Goal: Information Seeking & Learning: Learn about a topic

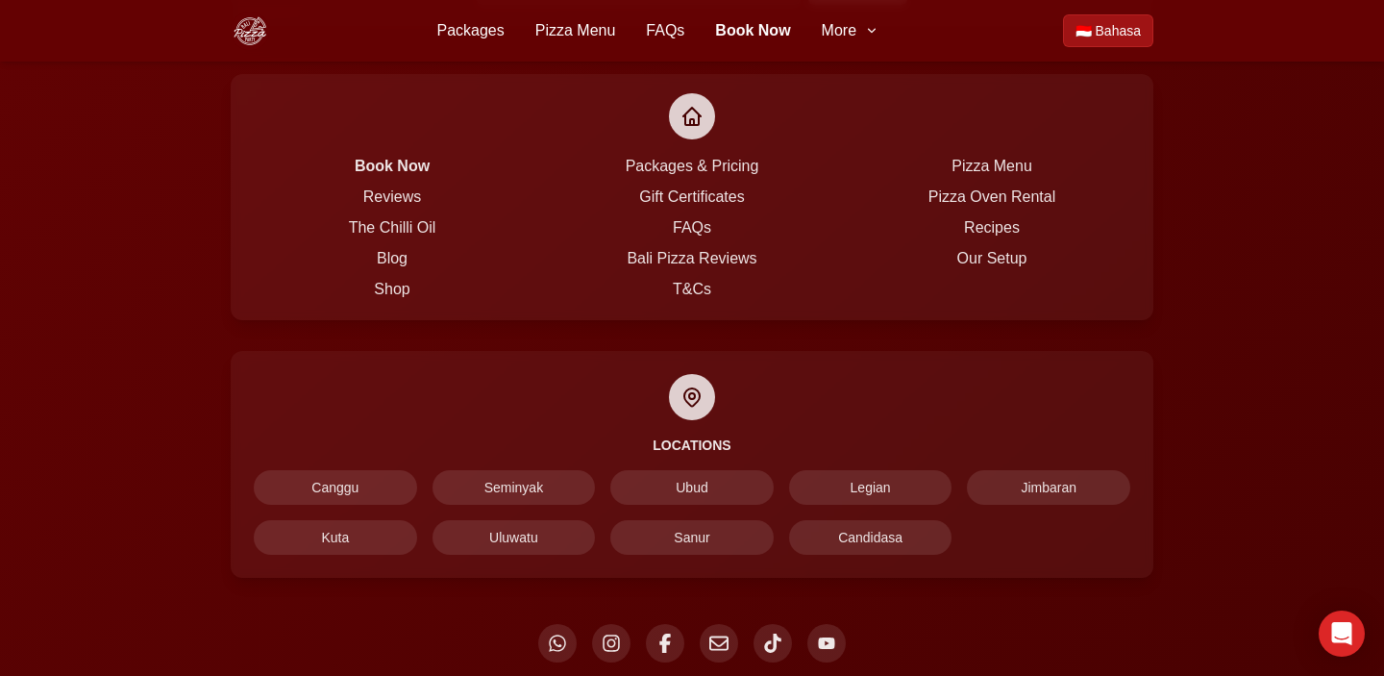
scroll to position [5492, 0]
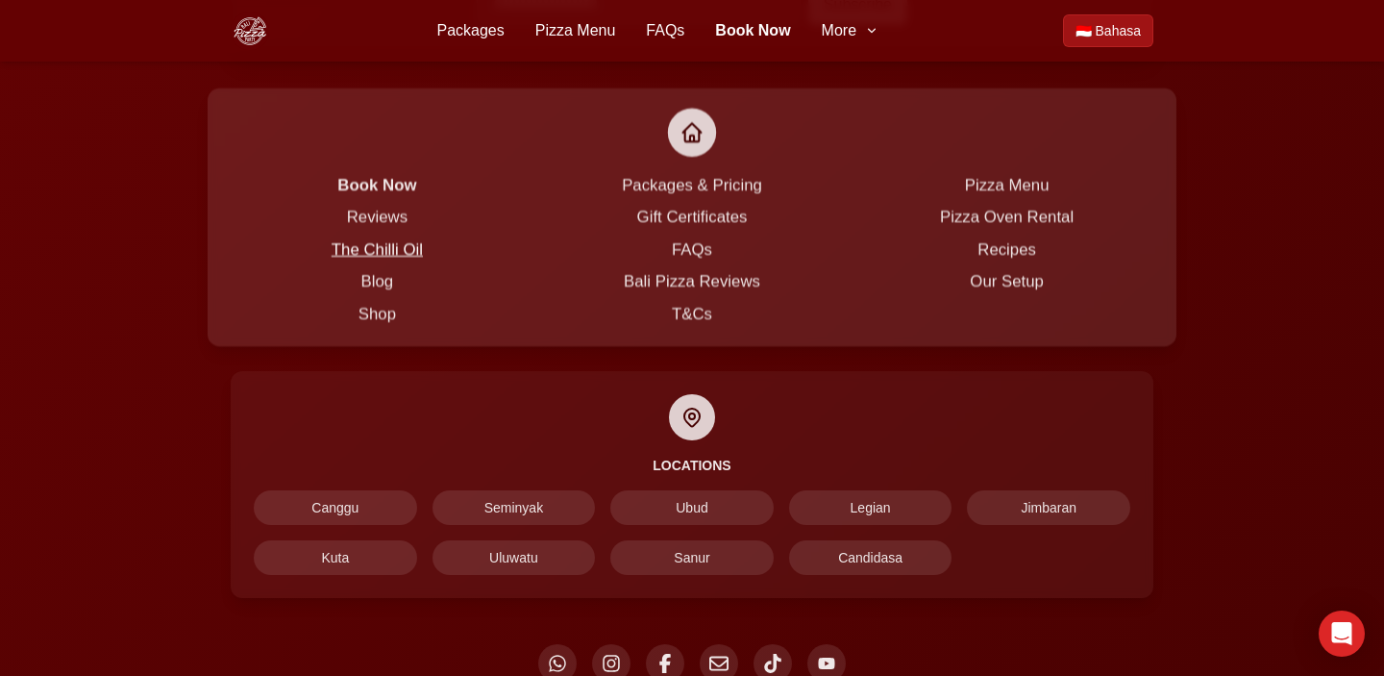
click at [382, 240] on link "The Chilli Oil" at bounding box center [377, 248] width 91 height 17
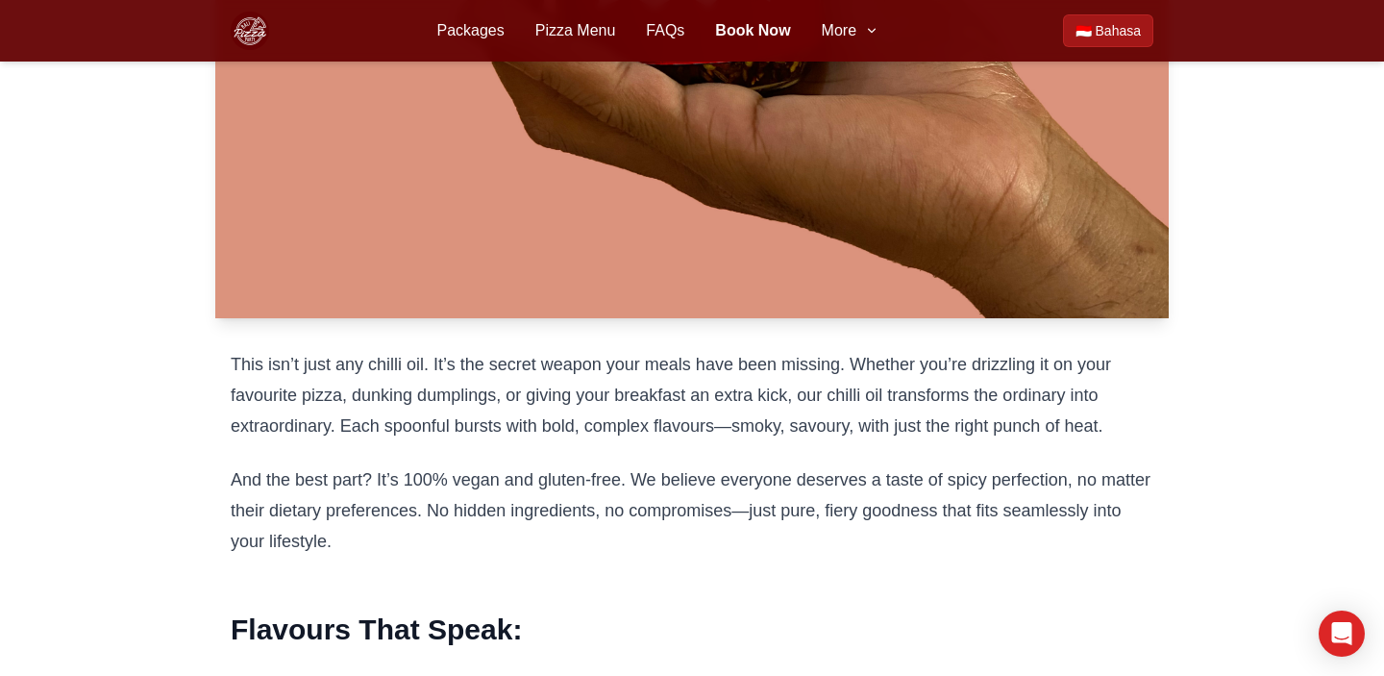
scroll to position [1229, 0]
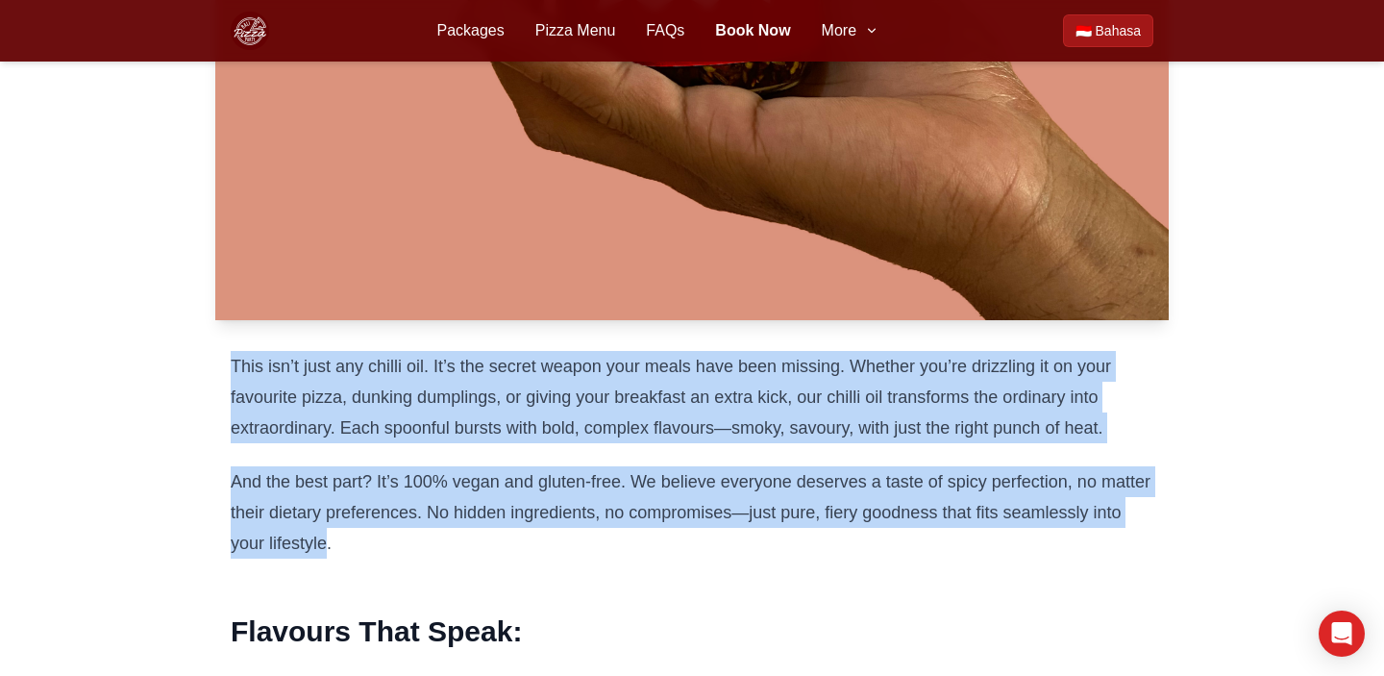
drag, startPoint x: 325, startPoint y: 552, endPoint x: 227, endPoint y: 372, distance: 204.7
click at [227, 372] on div "Meet The Chilli Oil by Bali Pizza Party—the spicy soulmate your taste buds didn…" at bounding box center [692, 392] width 984 height 1769
copy article "This isn’t just any chilli oil. It’s the secret weapon your meals have been mis…"
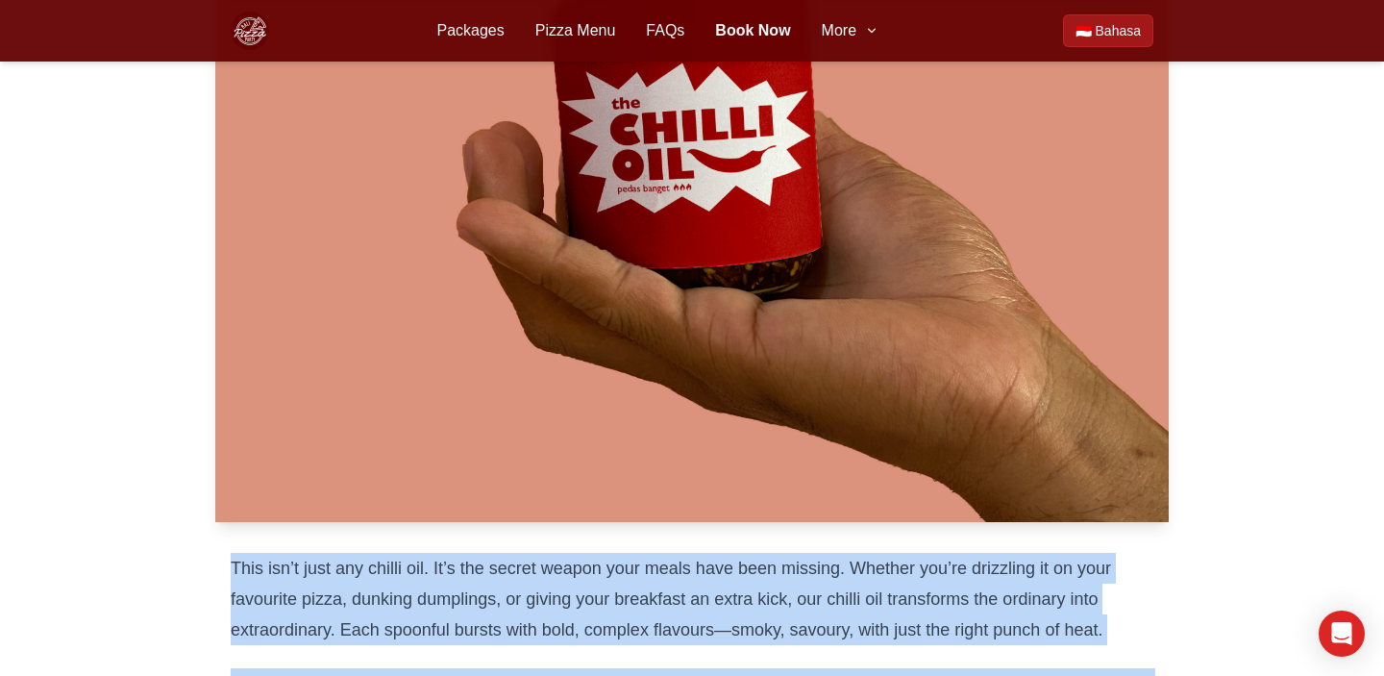
scroll to position [437, 0]
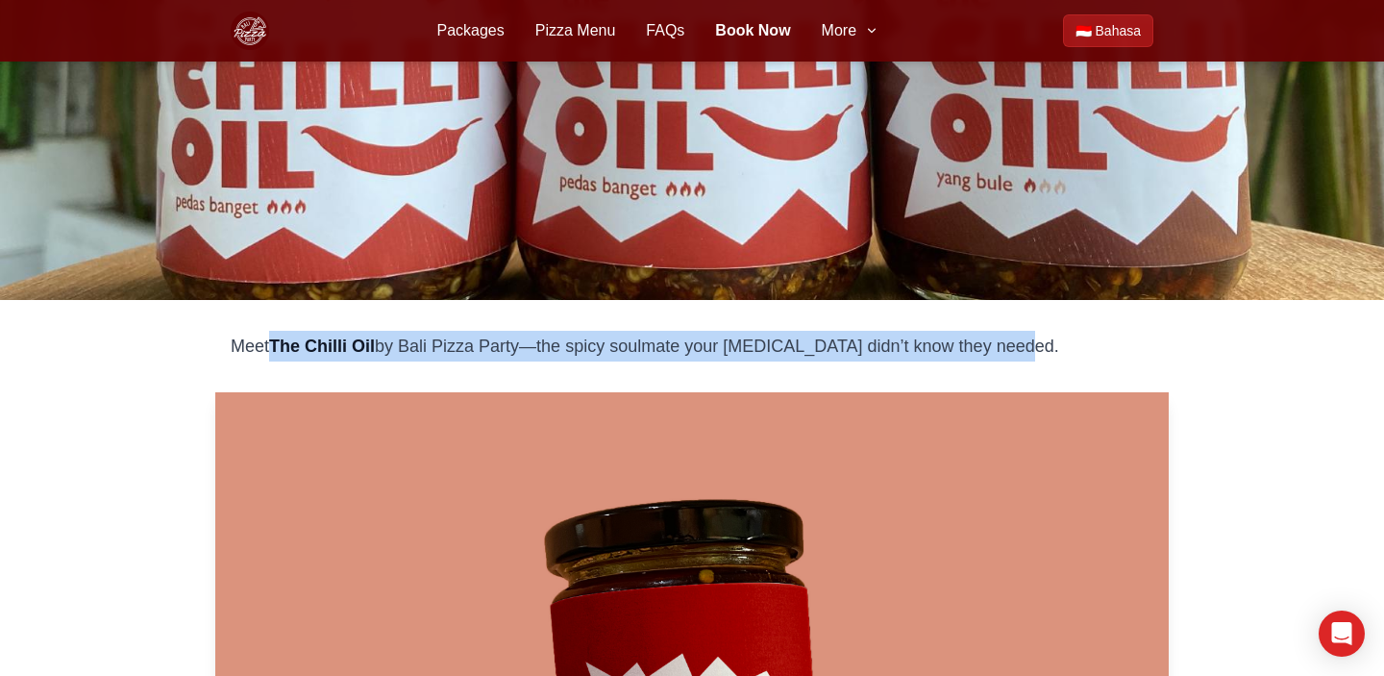
drag, startPoint x: 1044, startPoint y: 347, endPoint x: 279, endPoint y: 339, distance: 765.0
click at [279, 339] on p "Meet The Chilli Oil by Bali Pizza Party—the spicy soulmate your taste buds didn…" at bounding box center [692, 346] width 923 height 31
copy p "The Chilli Oil by Bali Pizza Party—the spicy soulmate your taste buds didn’t kn…"
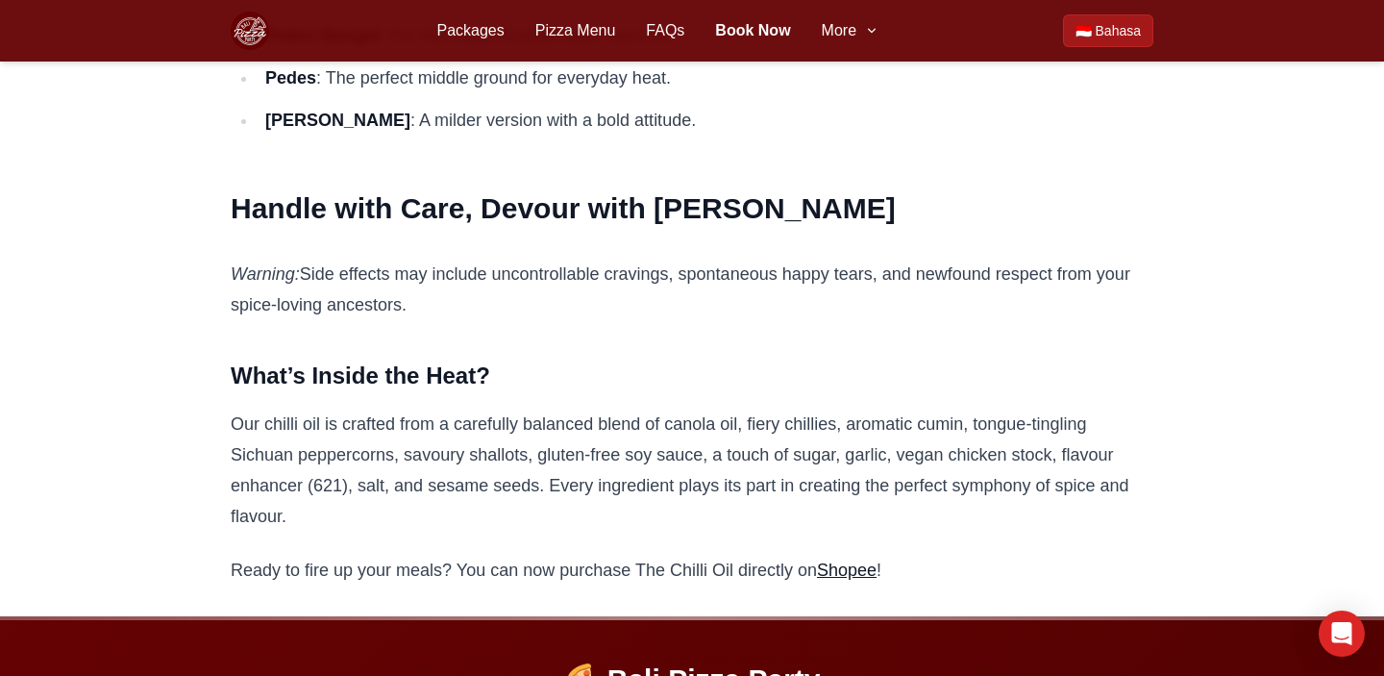
scroll to position [1896, 0]
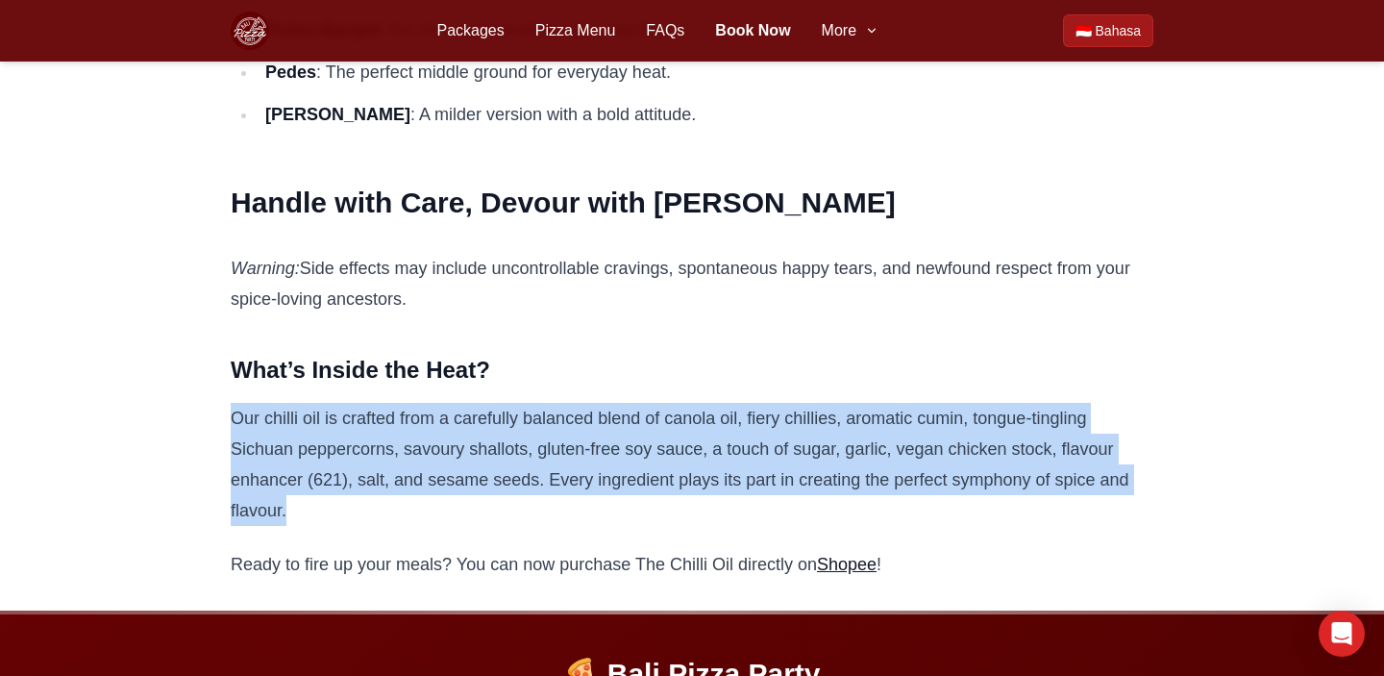
drag, startPoint x: 308, startPoint y: 515, endPoint x: 224, endPoint y: 423, distance: 124.5
copy p "Our chilli oil is crafted from a carefully balanced blend of canola oil, fiery …"
drag, startPoint x: 409, startPoint y: 288, endPoint x: 236, endPoint y: 271, distance: 173.8
click at [236, 271] on p "Warning: Side effects may include uncontrollable cravings, spontaneous happy te…" at bounding box center [692, 284] width 923 height 62
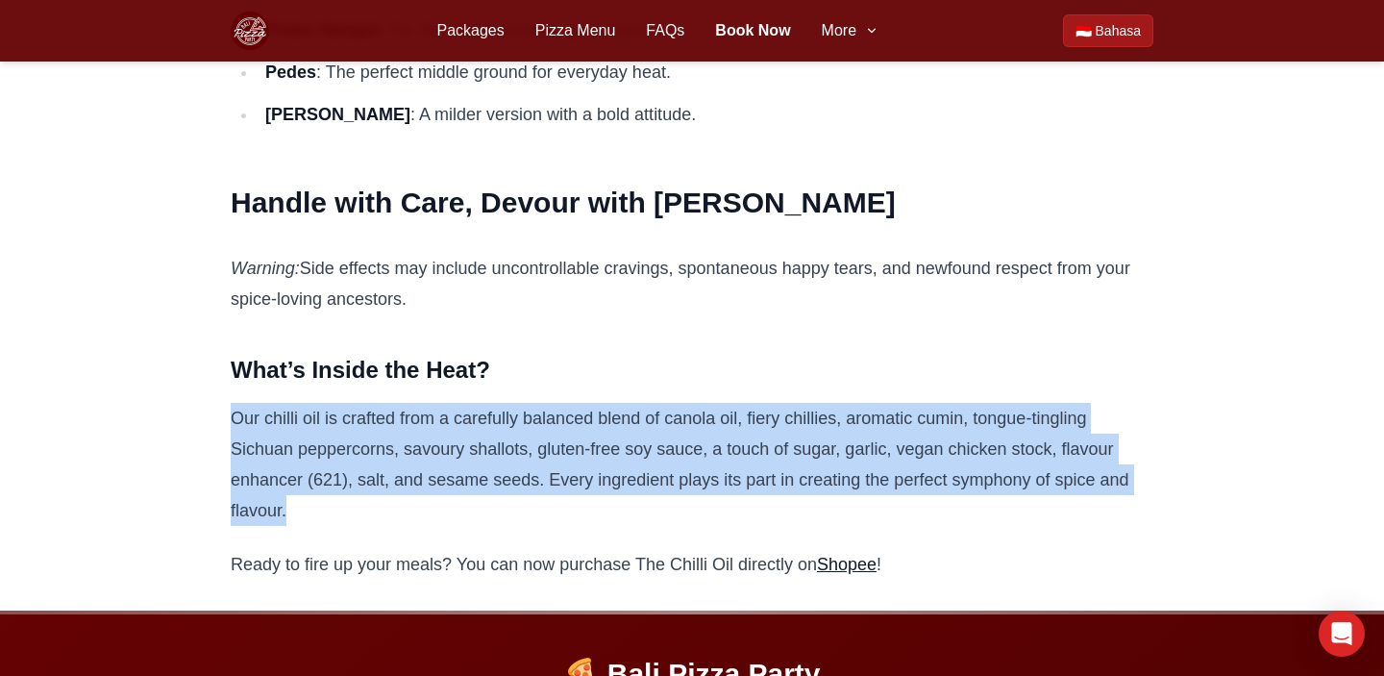
click at [462, 269] on p "Warning: Side effects may include uncontrollable cravings, spontaneous happy te…" at bounding box center [692, 284] width 923 height 62
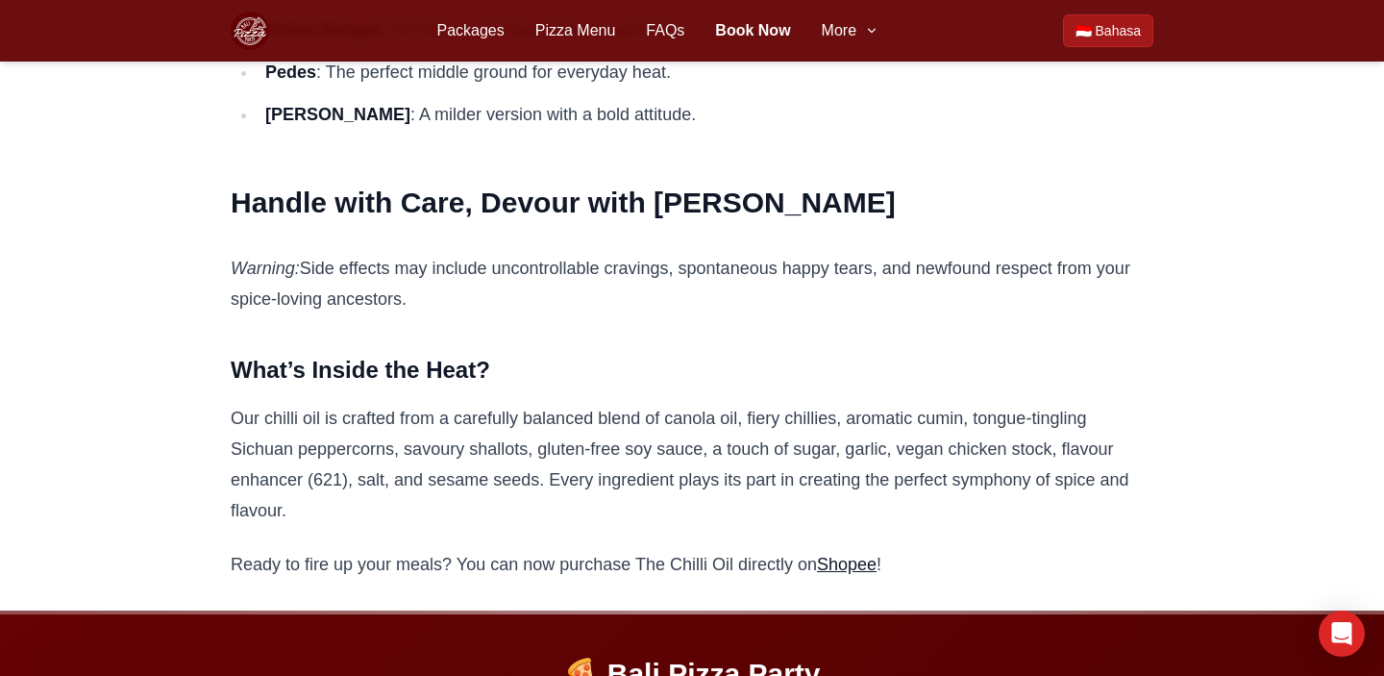
drag, startPoint x: 418, startPoint y: 301, endPoint x: 230, endPoint y: 203, distance: 212.3
copy article "Handle with Care, Devour with Gusto Warning: Side effects may include uncontrol…"
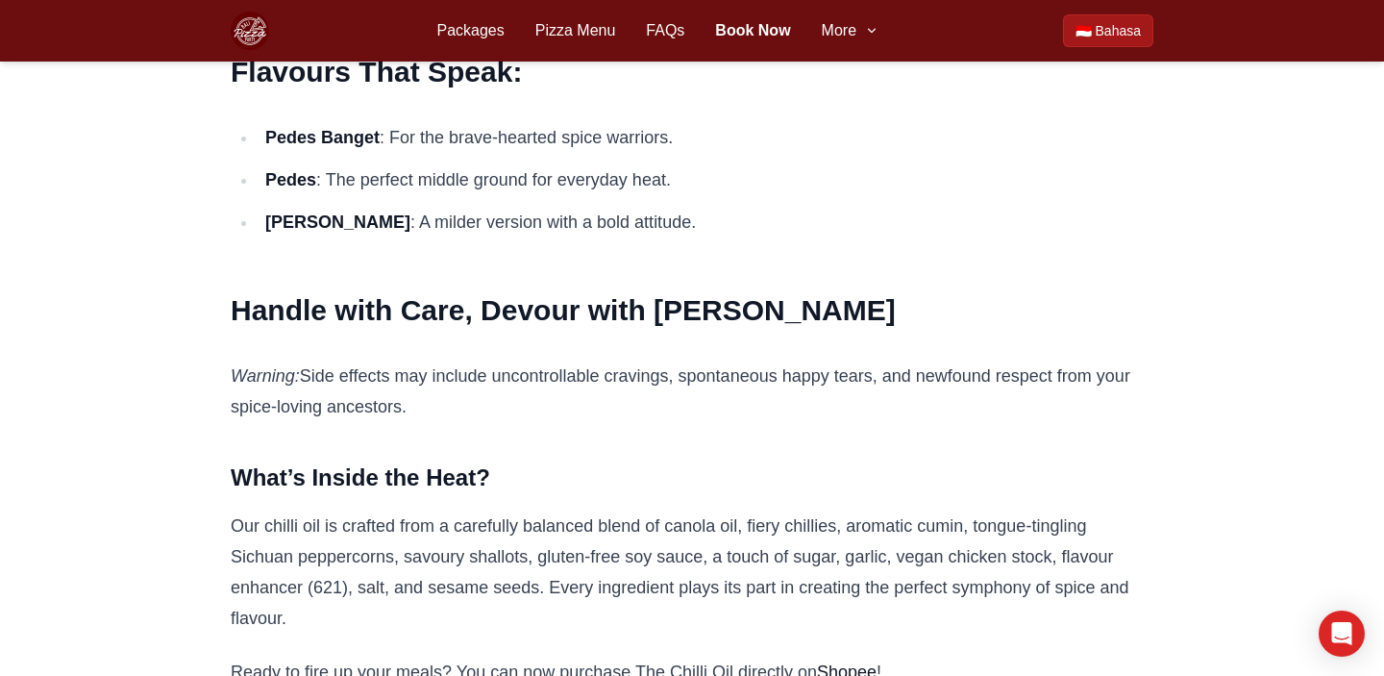
scroll to position [1591, 0]
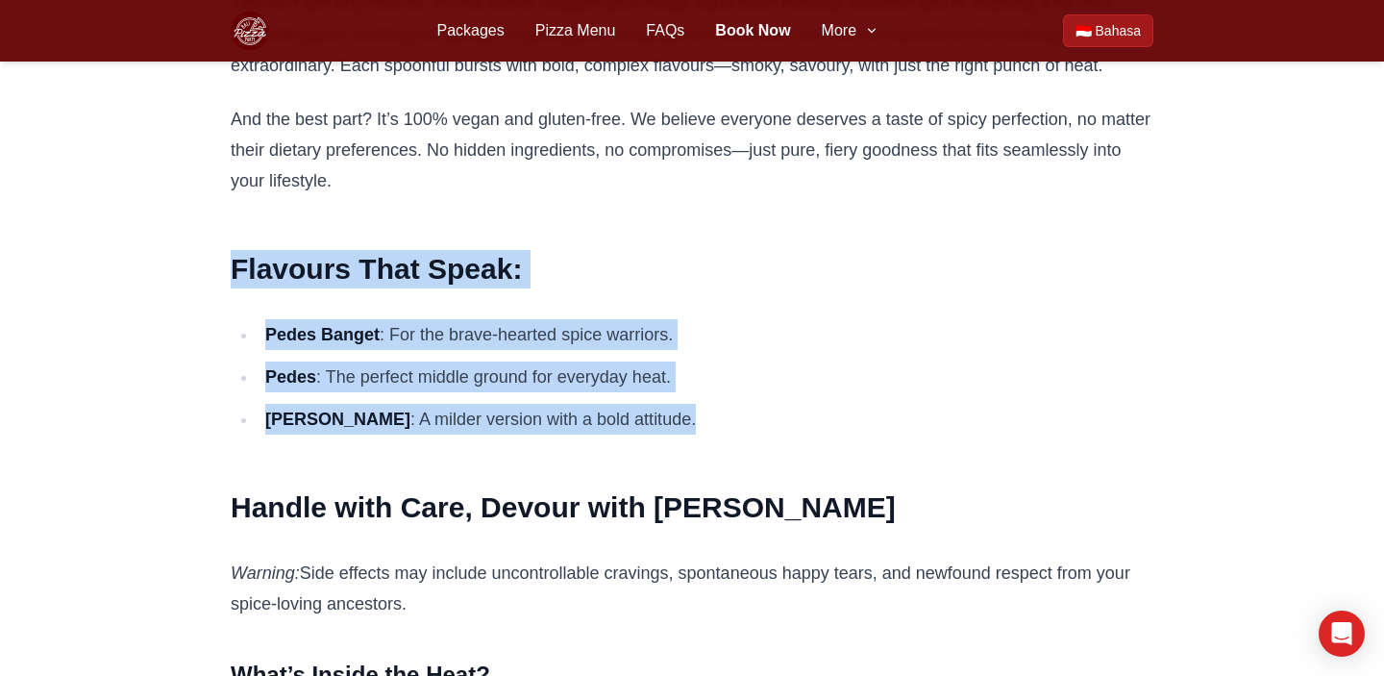
drag, startPoint x: 648, startPoint y: 411, endPoint x: 232, endPoint y: 271, distance: 439.1
click at [232, 271] on article "Meet The Chilli Oil by Bali Pizza Party—the spicy soulmate your taste buds didn…" at bounding box center [692, 30] width 923 height 1708
copy article "Flavours That Speak: Pedes Banget : For the brave-hearted spice warriors. Pedes…"
